Goal: Task Accomplishment & Management: Manage account settings

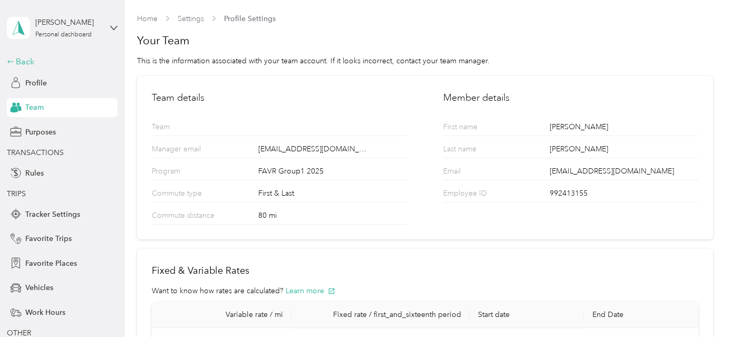
click at [19, 62] on div "Back" at bounding box center [59, 61] width 105 height 13
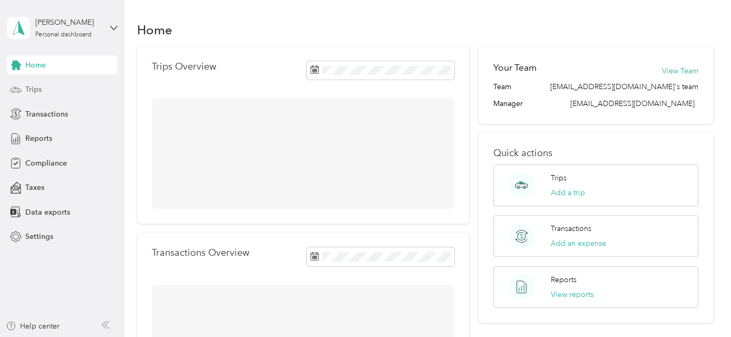
click at [43, 85] on div "Trips" at bounding box center [62, 89] width 111 height 19
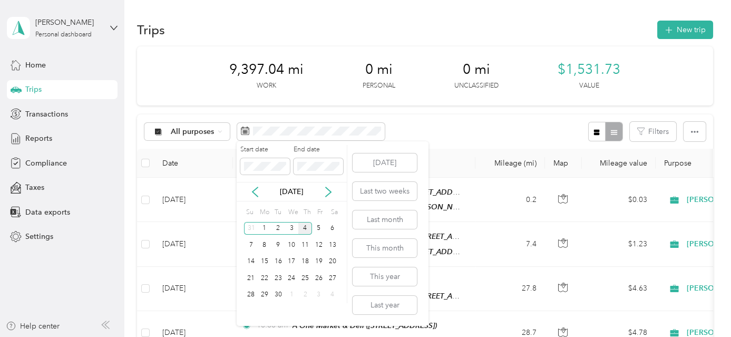
click at [247, 188] on div "[DATE]" at bounding box center [292, 191] width 110 height 11
click at [257, 192] on icon at bounding box center [255, 191] width 11 height 11
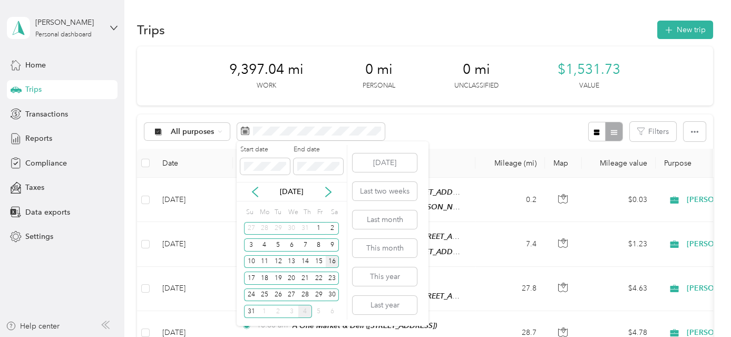
click at [334, 262] on div "16" at bounding box center [333, 261] width 14 height 13
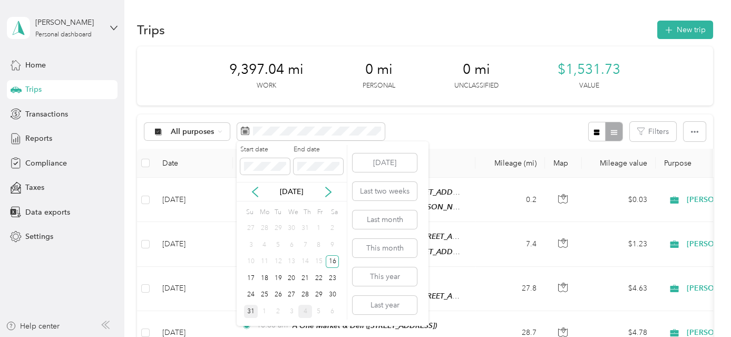
click at [250, 310] on div "31" at bounding box center [251, 310] width 14 height 13
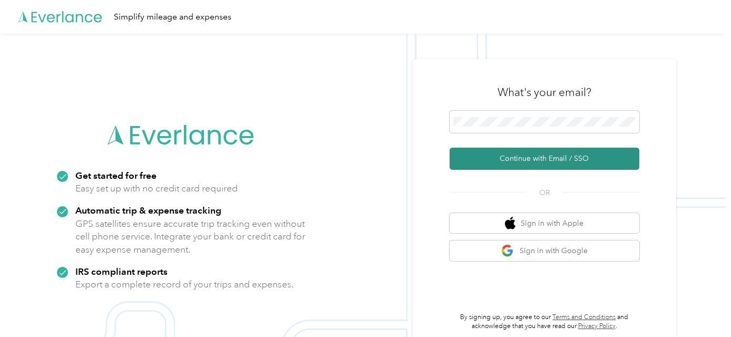
click at [555, 157] on button "Continue with Email / SSO" at bounding box center [544, 158] width 190 height 22
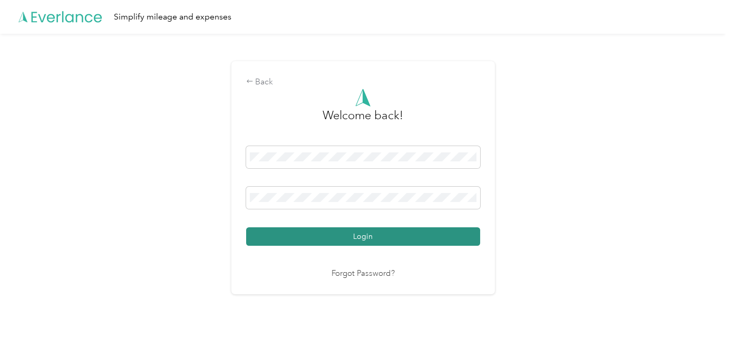
click at [451, 237] on button "Login" at bounding box center [363, 236] width 234 height 18
